Goal: Information Seeking & Learning: Learn about a topic

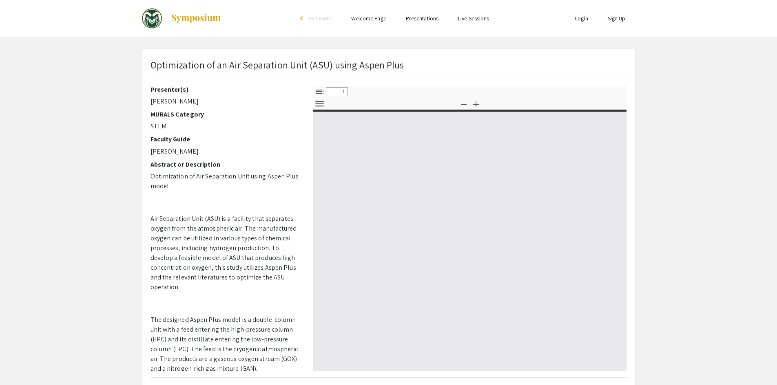
select select "custom"
type input "0"
select select "custom"
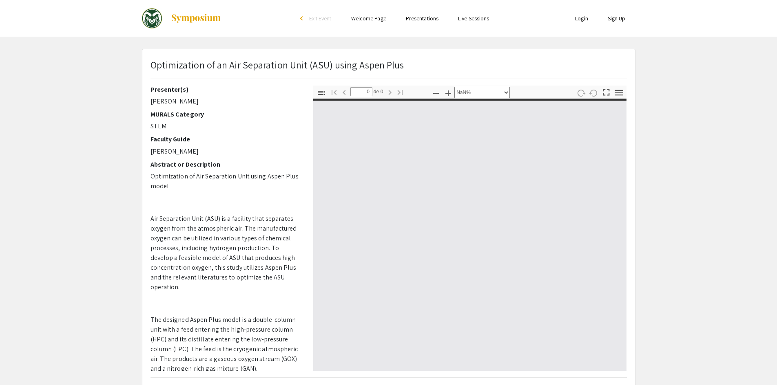
type input "1"
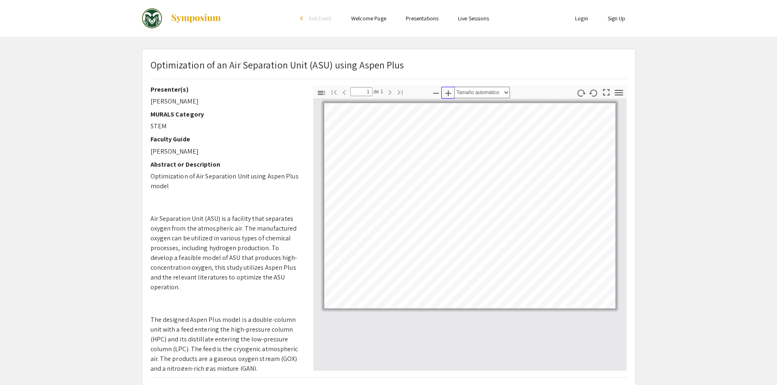
click at [447, 93] on icon "button" at bounding box center [448, 93] width 10 height 10
click at [447, 92] on icon "button" at bounding box center [448, 93] width 10 height 10
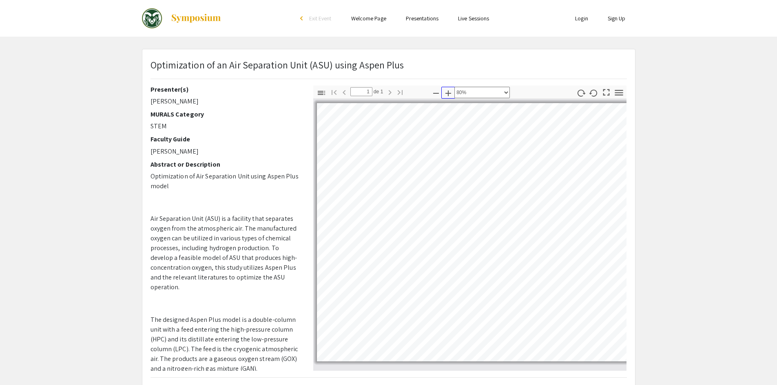
click at [447, 92] on icon "button" at bounding box center [448, 93] width 10 height 10
select select "custom"
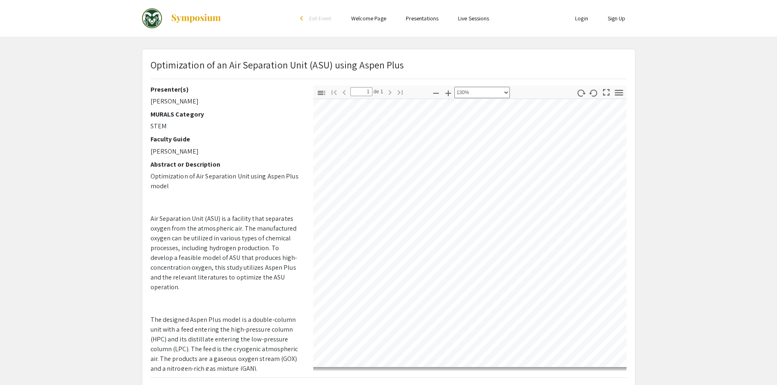
scroll to position [81, 282]
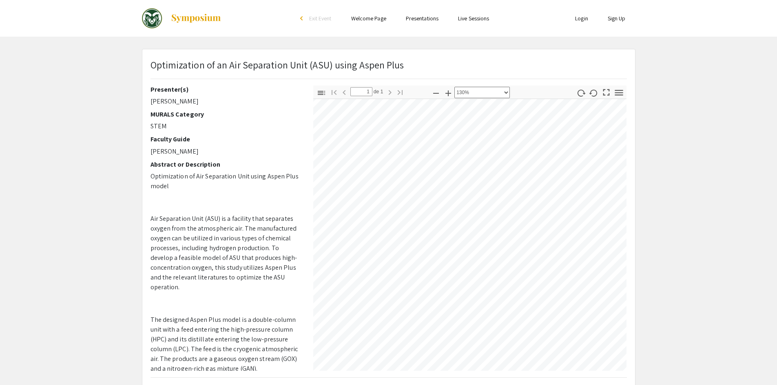
drag, startPoint x: 524, startPoint y: 371, endPoint x: 457, endPoint y: 365, distance: 67.1
click at [457, 365] on div "Optimization of an Air Separation Unit (ASU) using Aspen Plus Presenter(s) [PER…" at bounding box center [388, 254] width 492 height 411
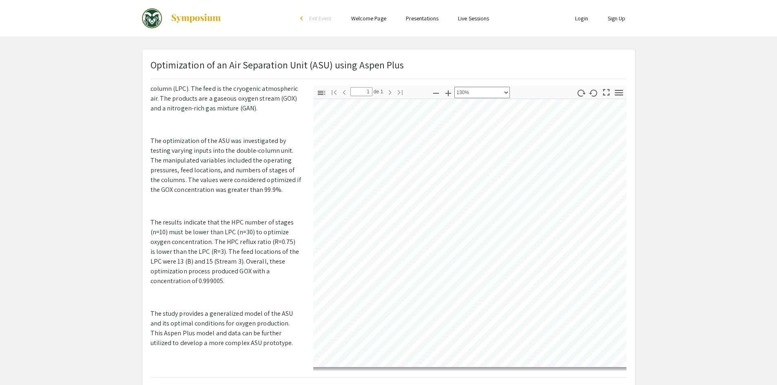
scroll to position [121, 0]
